Goal: Task Accomplishment & Management: Use online tool/utility

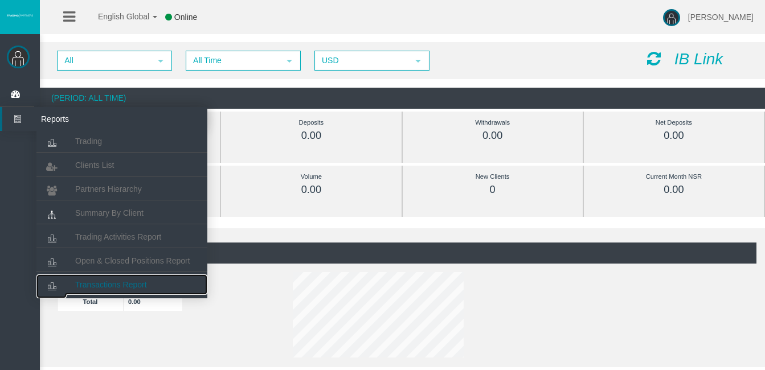
click at [121, 276] on link "Transactions Report" at bounding box center [121, 285] width 171 height 21
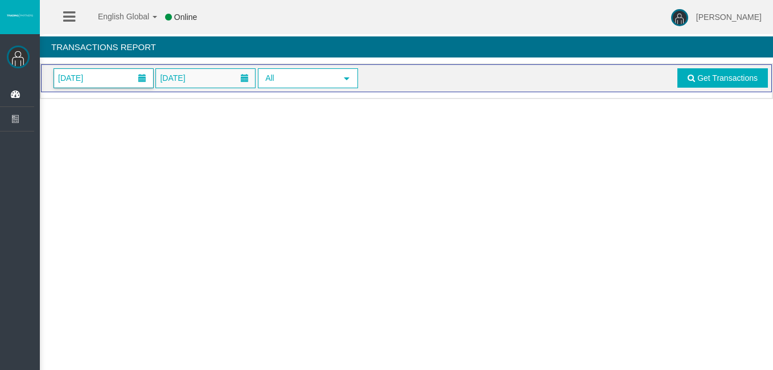
click at [138, 77] on span at bounding box center [142, 78] width 8 height 8
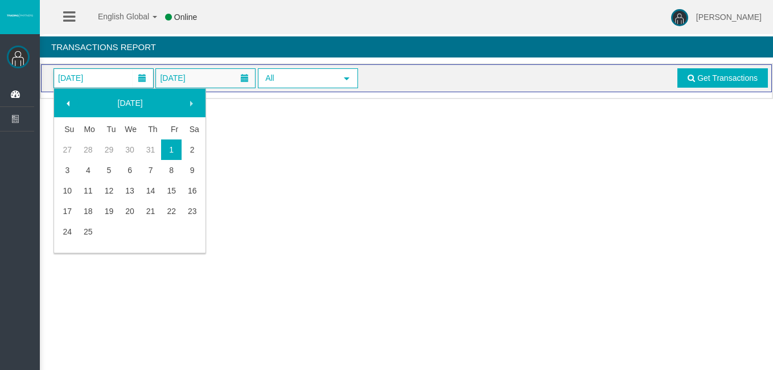
click at [69, 104] on span at bounding box center [68, 103] width 9 height 9
click at [110, 147] on link "1" at bounding box center [109, 150] width 21 height 21
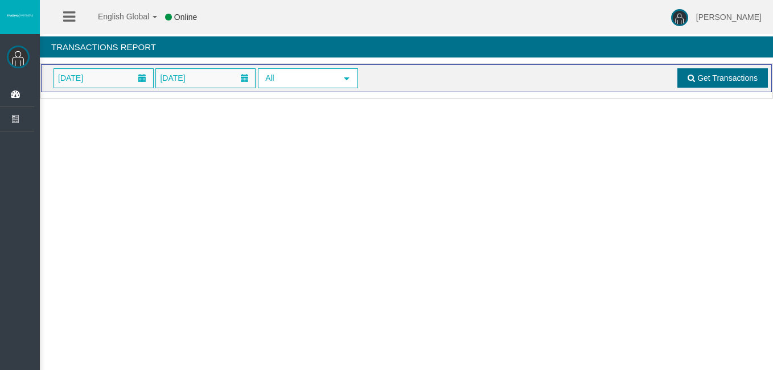
click at [724, 83] on link "Get Transactions" at bounding box center [723, 77] width 91 height 19
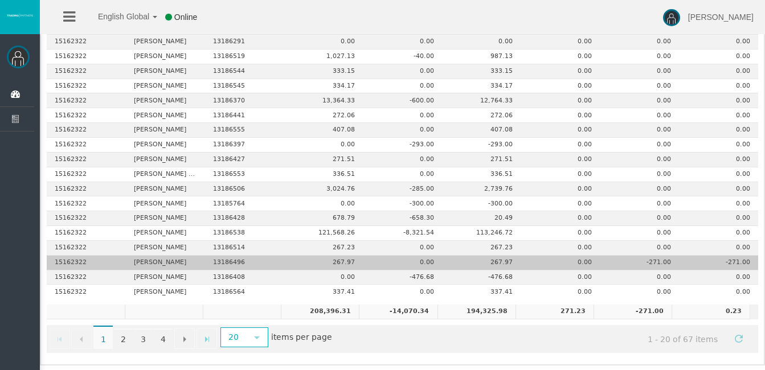
scroll to position [179, 0]
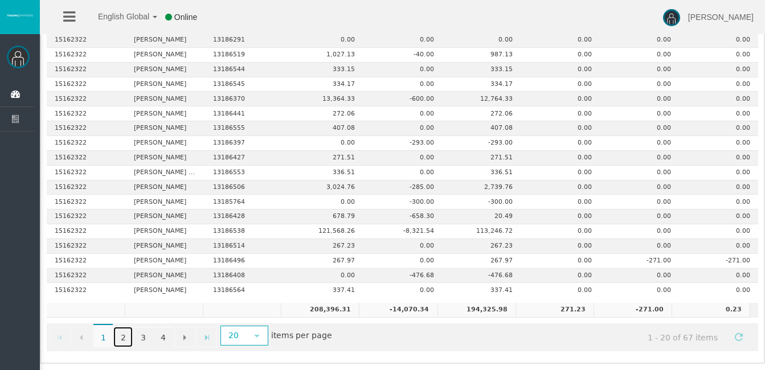
click at [125, 336] on link "2" at bounding box center [122, 337] width 19 height 21
click at [120, 336] on span "2" at bounding box center [122, 336] width 19 height 24
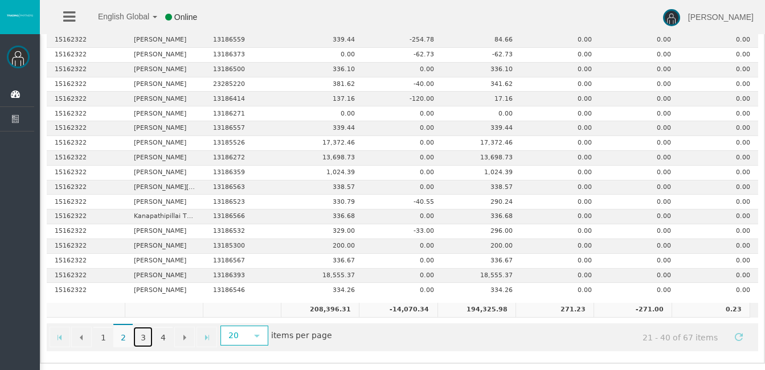
click at [141, 336] on link "3" at bounding box center [142, 337] width 19 height 21
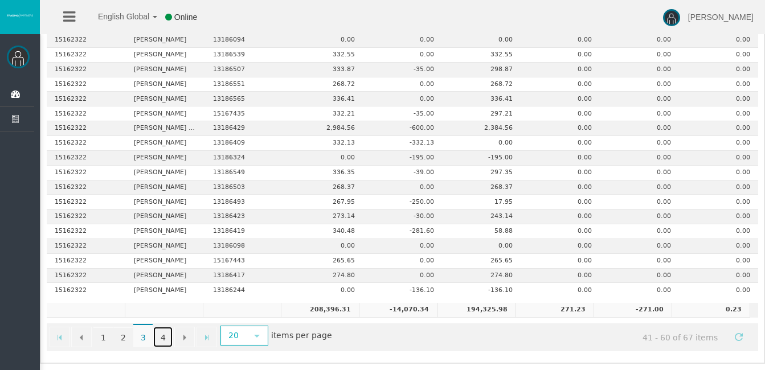
click at [163, 335] on link "4" at bounding box center [162, 337] width 19 height 21
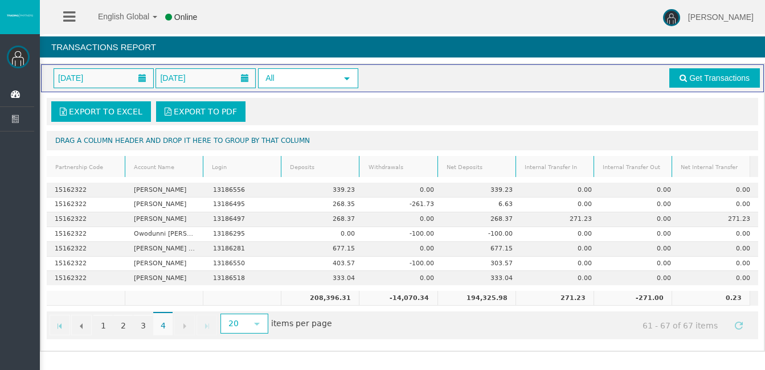
scroll to position [0, 0]
click at [143, 325] on link "3" at bounding box center [142, 325] width 19 height 21
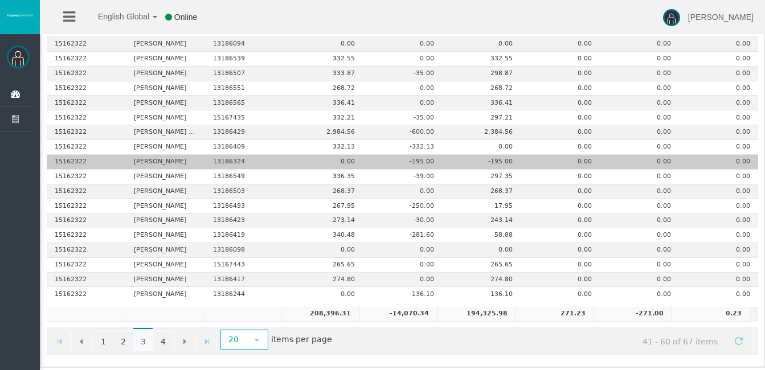
scroll to position [179, 0]
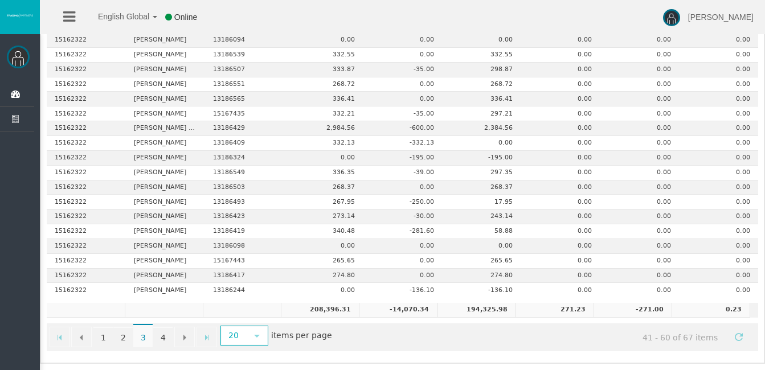
click at [142, 340] on span "3" at bounding box center [142, 336] width 19 height 24
click at [123, 335] on link "2" at bounding box center [122, 337] width 19 height 21
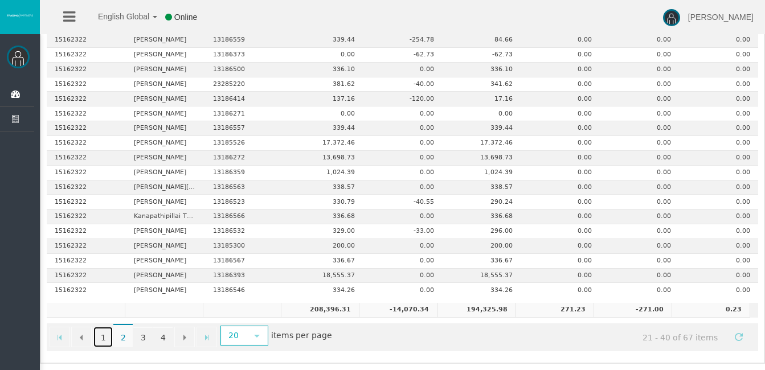
click at [105, 335] on link "1" at bounding box center [102, 337] width 19 height 21
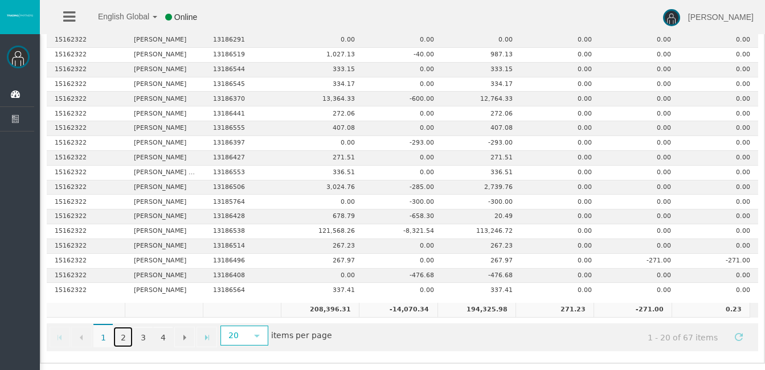
click at [122, 337] on link "2" at bounding box center [122, 337] width 19 height 21
click at [122, 338] on span "2" at bounding box center [122, 336] width 19 height 24
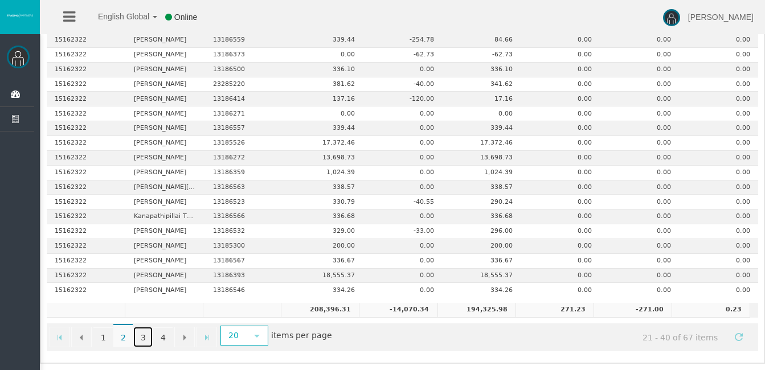
click at [146, 334] on link "3" at bounding box center [142, 337] width 19 height 21
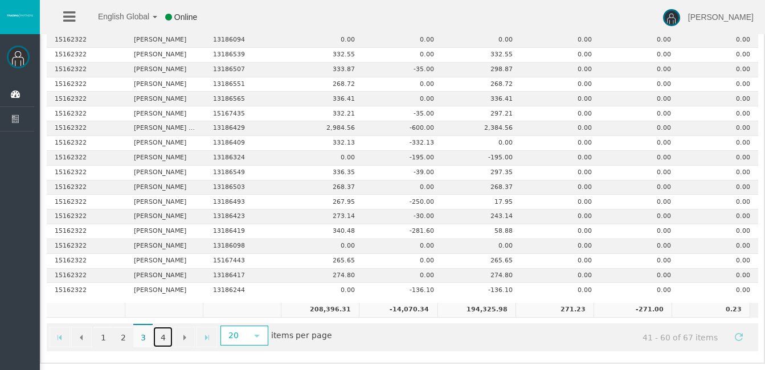
click at [166, 335] on link "4" at bounding box center [162, 337] width 19 height 21
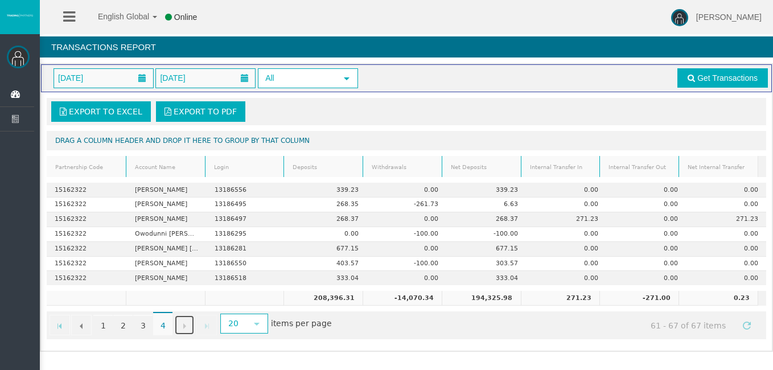
click at [183, 325] on span "Go to the next page" at bounding box center [184, 326] width 9 height 9
click at [187, 325] on span "Go to the next page" at bounding box center [184, 326] width 9 height 9
click at [261, 322] on span "select" at bounding box center [256, 324] width 9 height 9
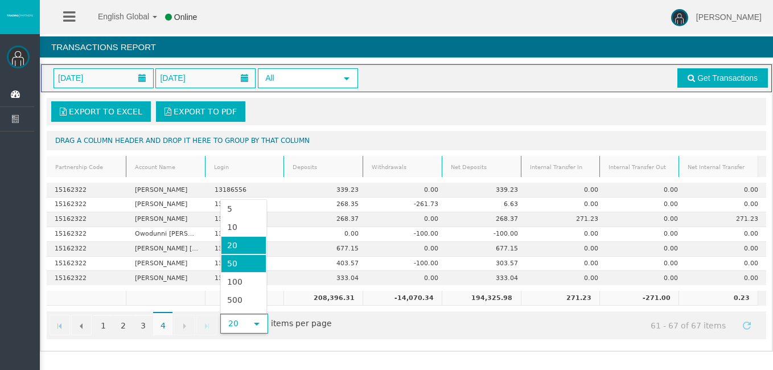
click at [236, 264] on li "50" at bounding box center [243, 264] width 45 height 18
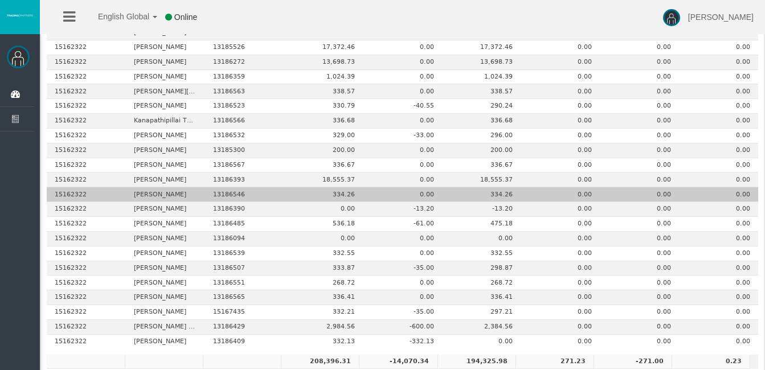
scroll to position [621, 0]
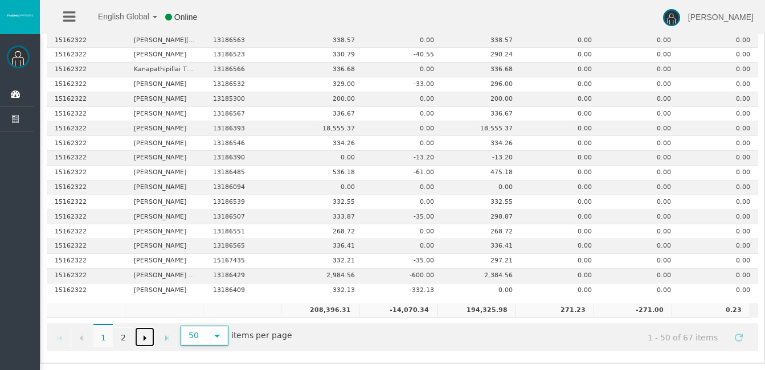
click at [145, 337] on span "Go to the next page" at bounding box center [144, 338] width 9 height 9
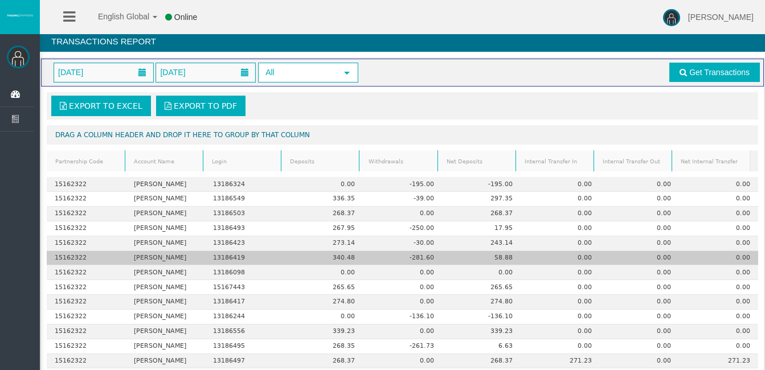
scroll to position [0, 0]
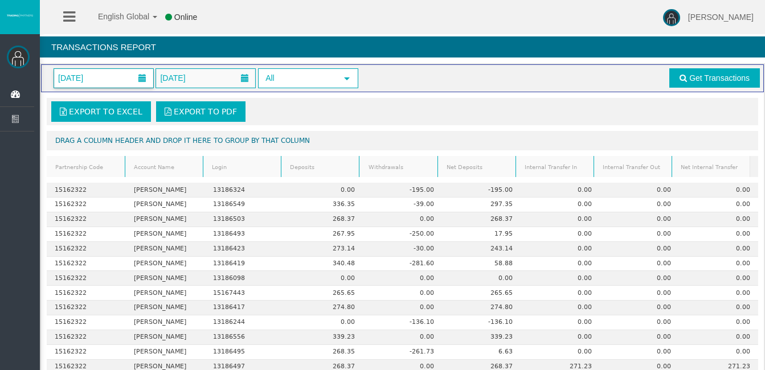
click at [146, 77] on span at bounding box center [142, 78] width 8 height 8
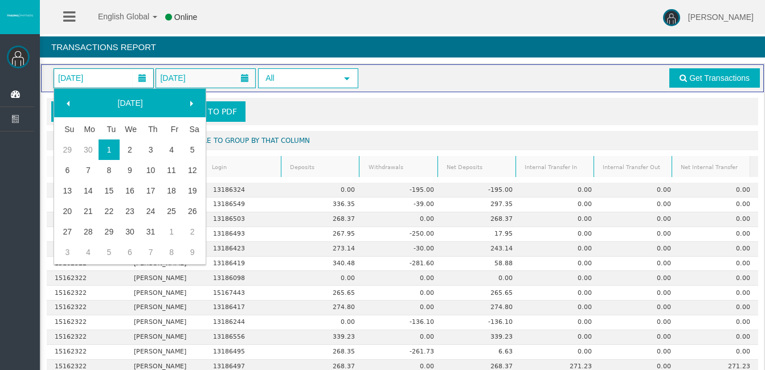
click at [191, 100] on span at bounding box center [191, 103] width 9 height 9
click at [189, 105] on span at bounding box center [191, 103] width 9 height 9
click at [193, 101] on span at bounding box center [191, 103] width 9 height 9
click at [190, 101] on span at bounding box center [191, 103] width 9 height 9
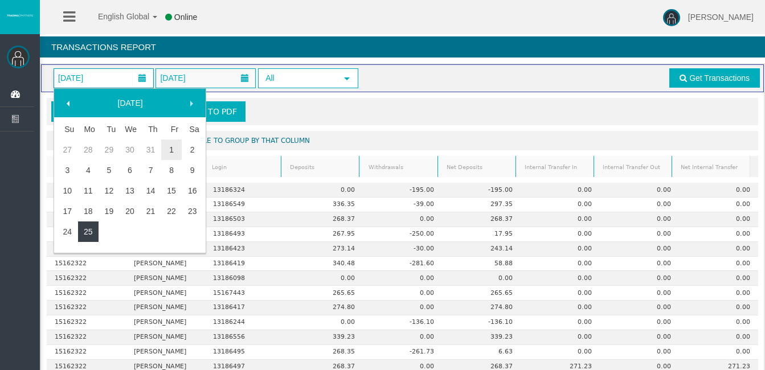
click at [93, 229] on link "25" at bounding box center [88, 232] width 21 height 21
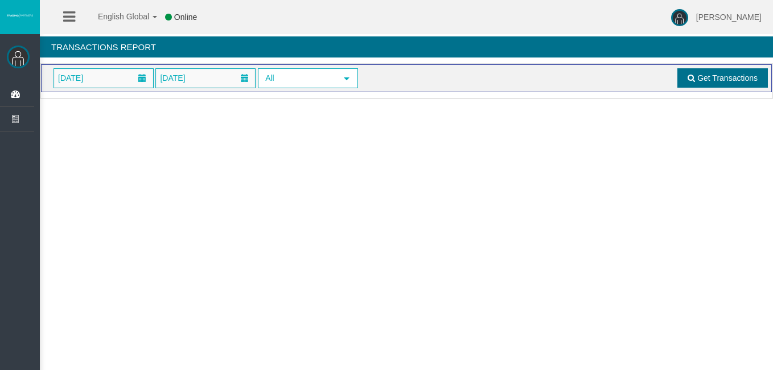
drag, startPoint x: 716, startPoint y: 76, endPoint x: 717, endPoint y: 69, distance: 6.9
click at [717, 70] on link "Get Transactions" at bounding box center [723, 77] width 91 height 19
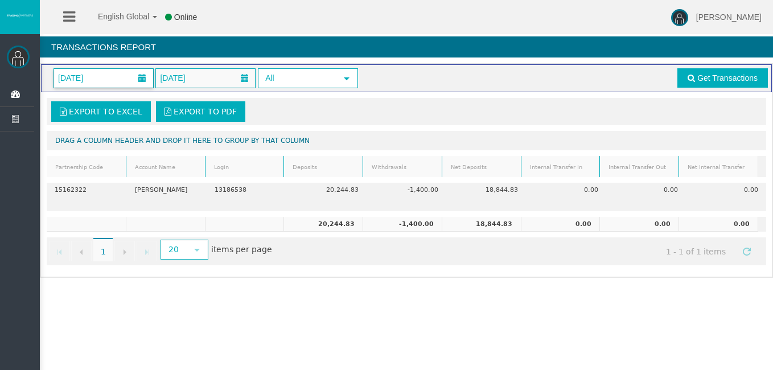
click at [144, 72] on span at bounding box center [142, 78] width 21 height 18
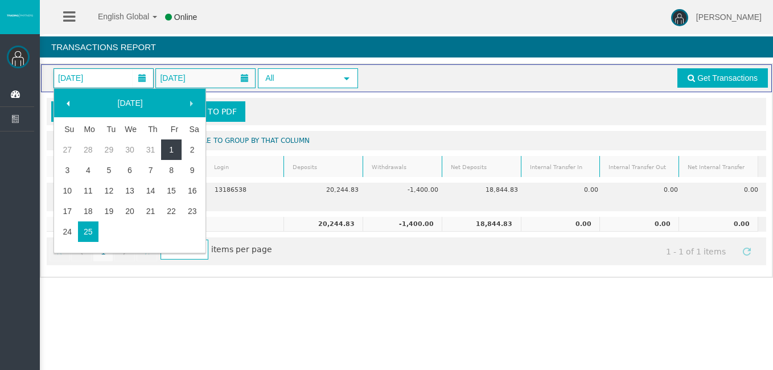
click at [169, 147] on link "1" at bounding box center [171, 150] width 21 height 21
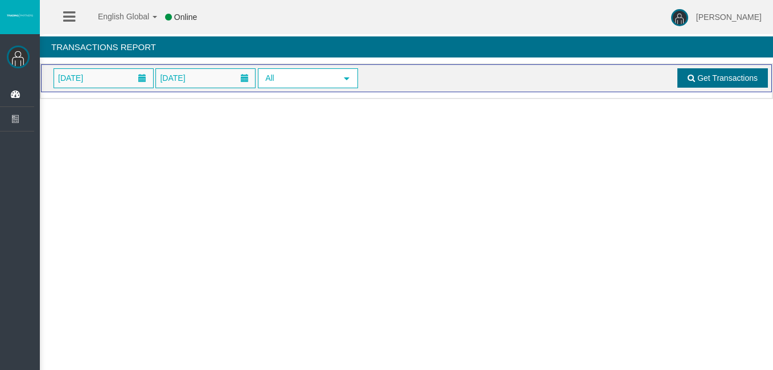
click at [731, 78] on span "Get Transactions" at bounding box center [728, 77] width 60 height 9
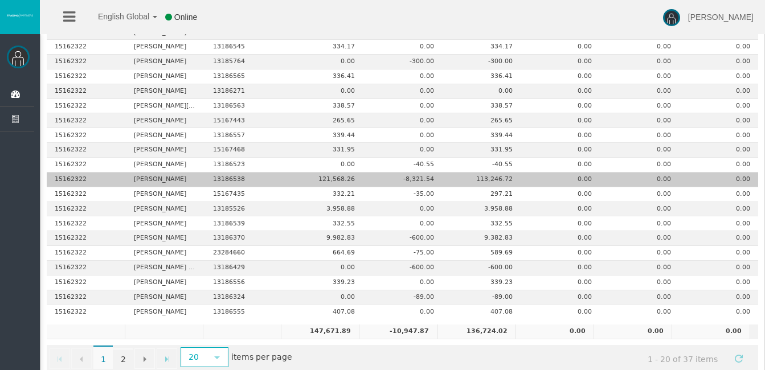
scroll to position [171, 0]
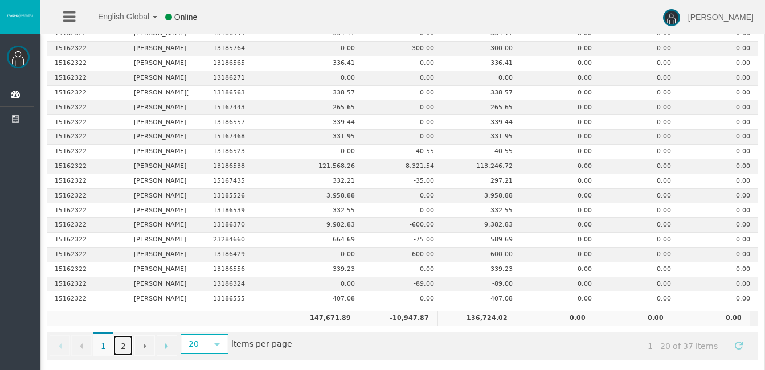
click at [122, 347] on link "2" at bounding box center [122, 345] width 19 height 21
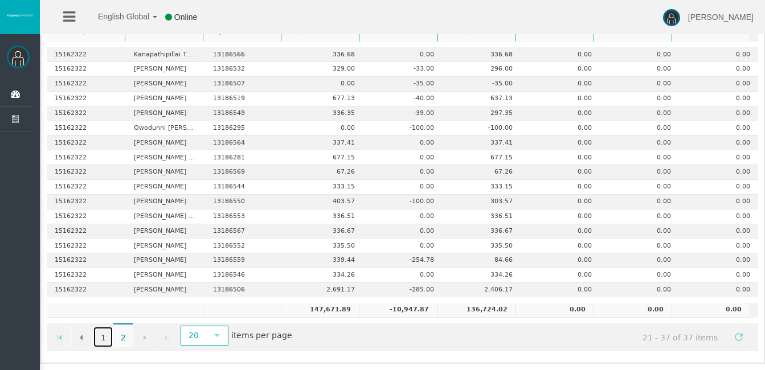
click at [108, 336] on link "1" at bounding box center [102, 337] width 19 height 21
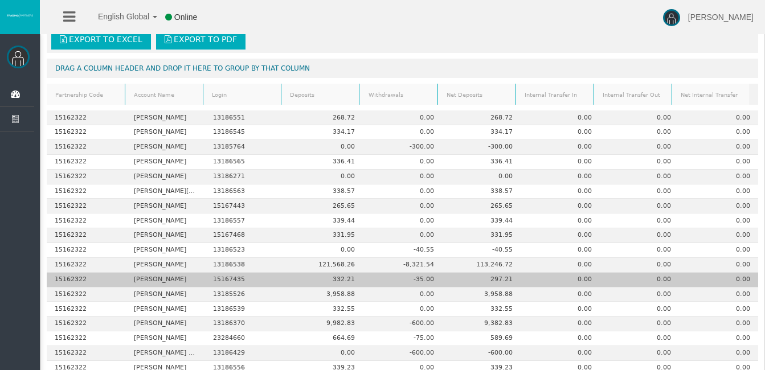
scroll to position [171, 0]
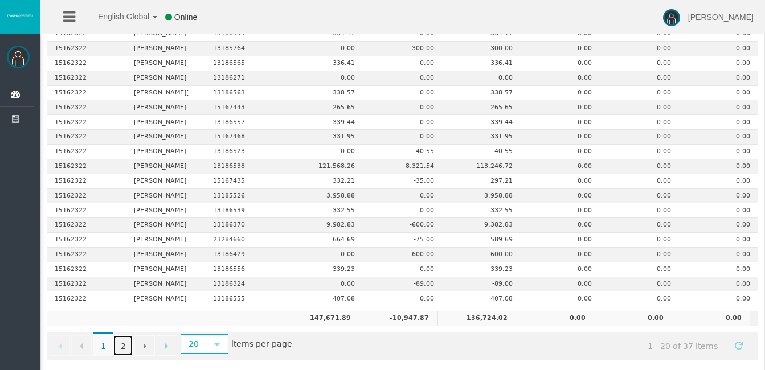
click at [124, 349] on link "2" at bounding box center [122, 345] width 19 height 21
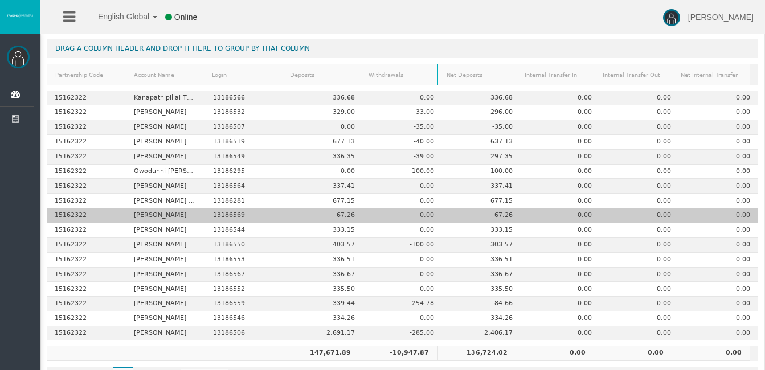
scroll to position [136, 0]
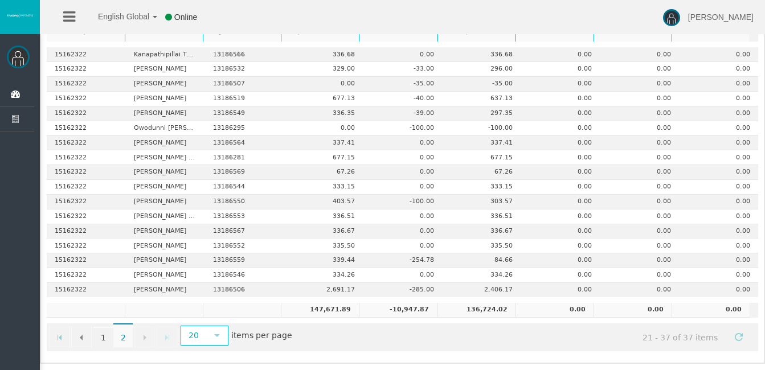
click at [123, 337] on span "2" at bounding box center [122, 335] width 19 height 24
click at [104, 334] on link "1" at bounding box center [102, 337] width 19 height 21
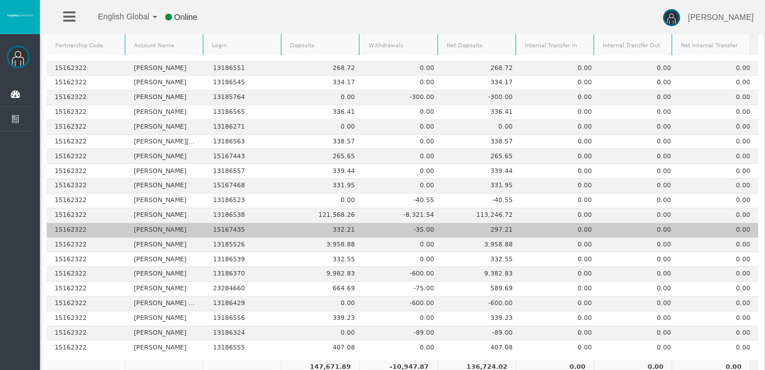
scroll to position [65, 0]
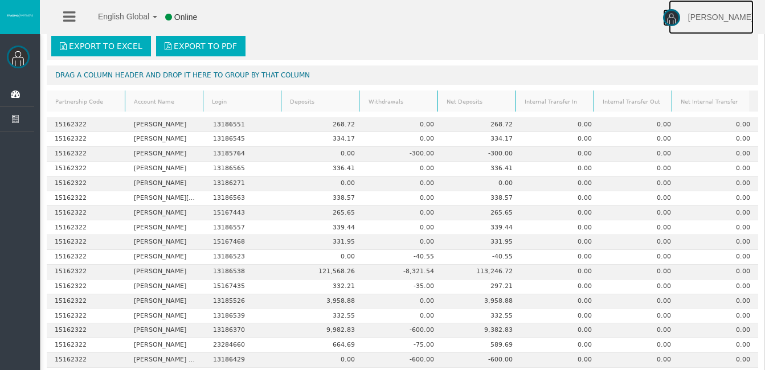
click at [680, 16] on img at bounding box center [671, 17] width 17 height 17
click at [716, 65] on span "Log Out" at bounding box center [701, 63] width 28 height 9
